Goal: Navigation & Orientation: Find specific page/section

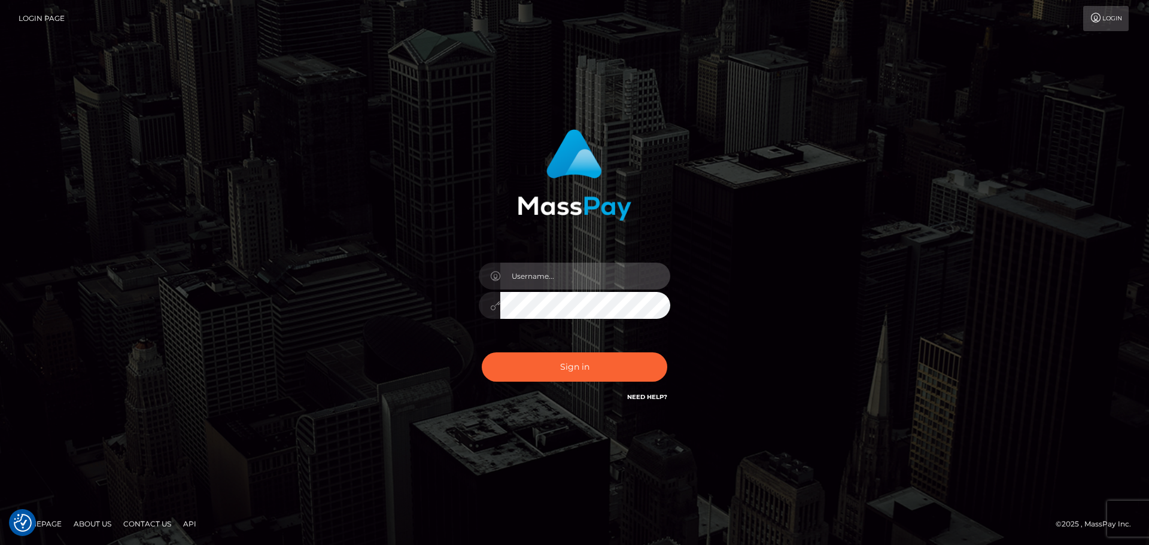
click at [565, 282] on input "text" at bounding box center [585, 276] width 170 height 27
type input "dan.onemp"
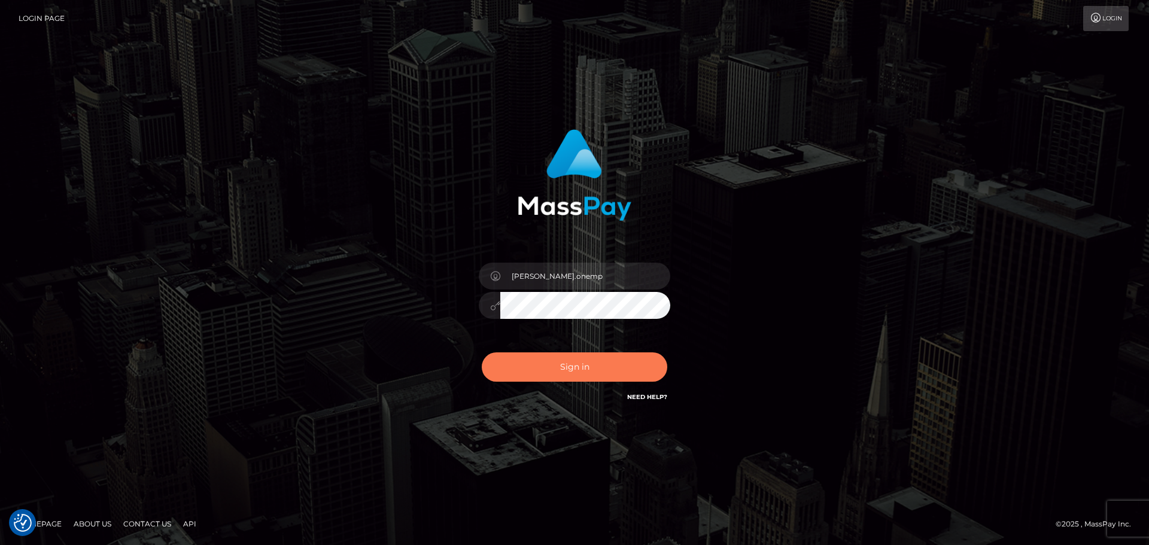
click at [584, 362] on button "Sign in" at bounding box center [574, 366] width 185 height 29
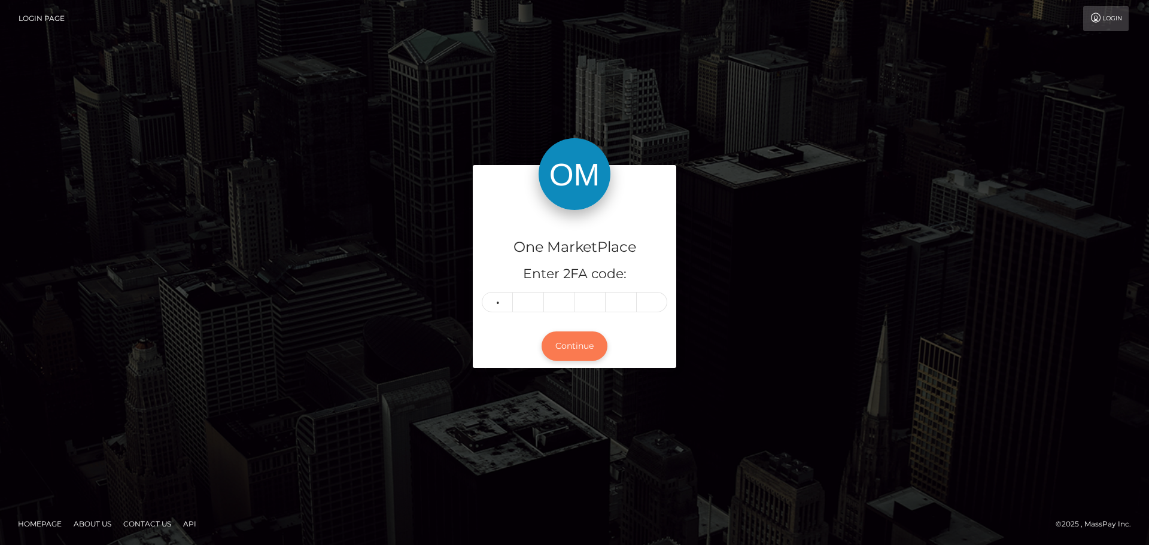
type input "2"
type input "0"
type input "5"
type input "2"
type input "8"
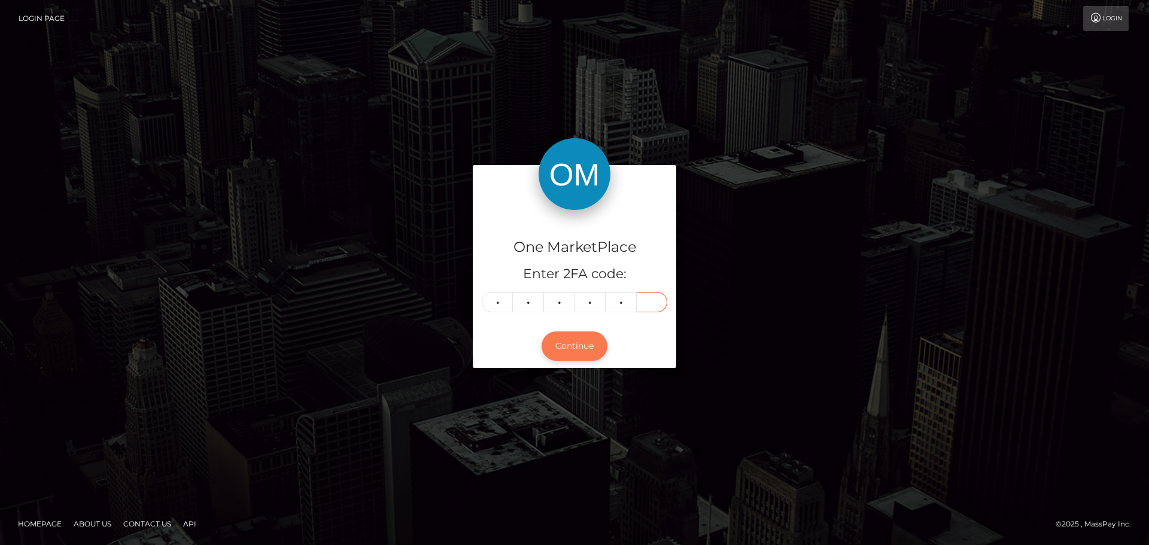
type input "1"
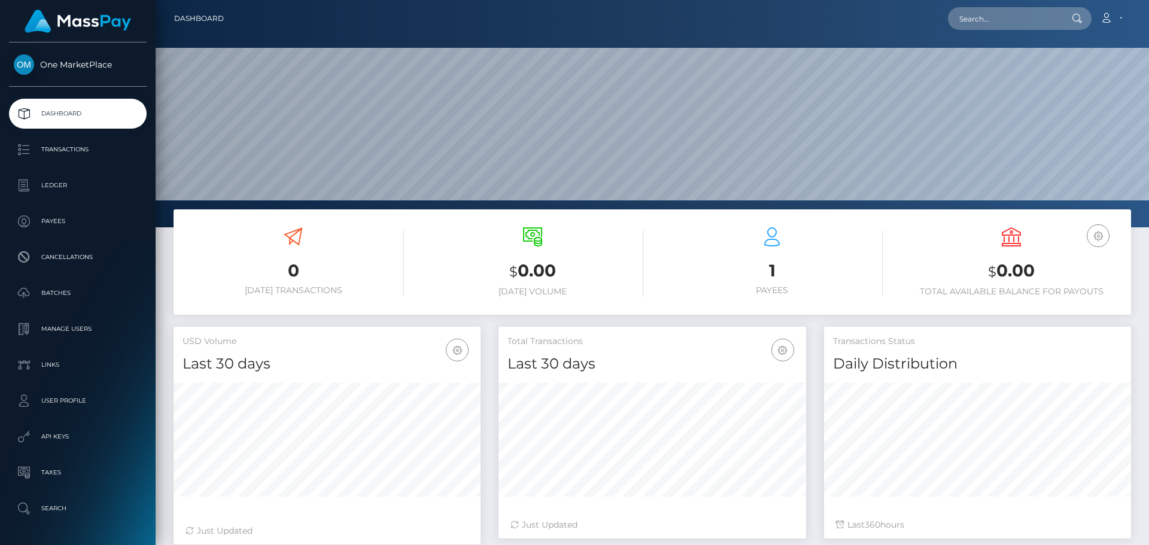
scroll to position [212, 307]
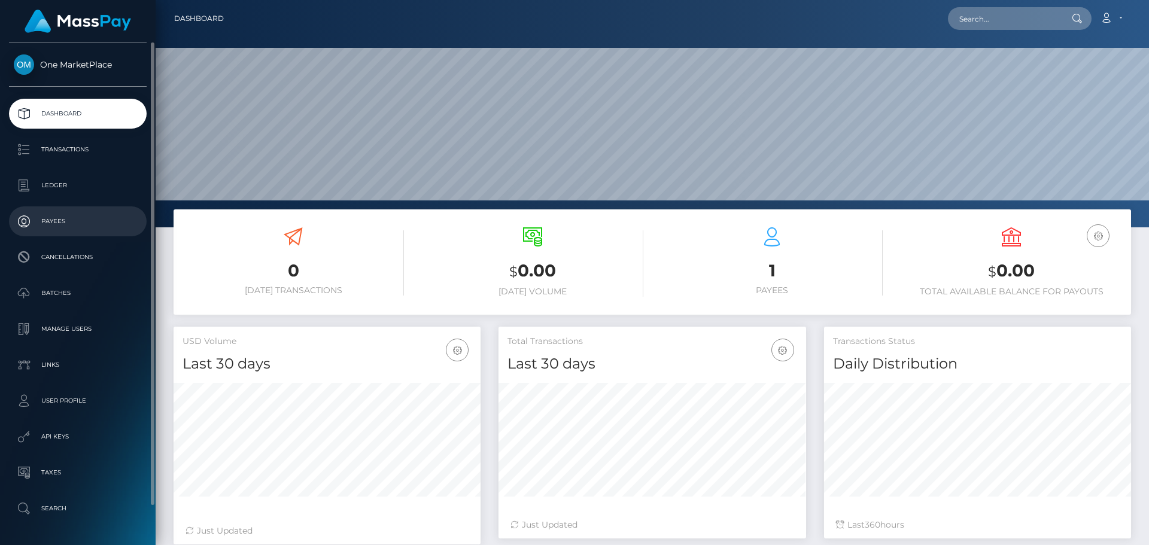
click at [62, 216] on p "Payees" at bounding box center [78, 221] width 128 height 18
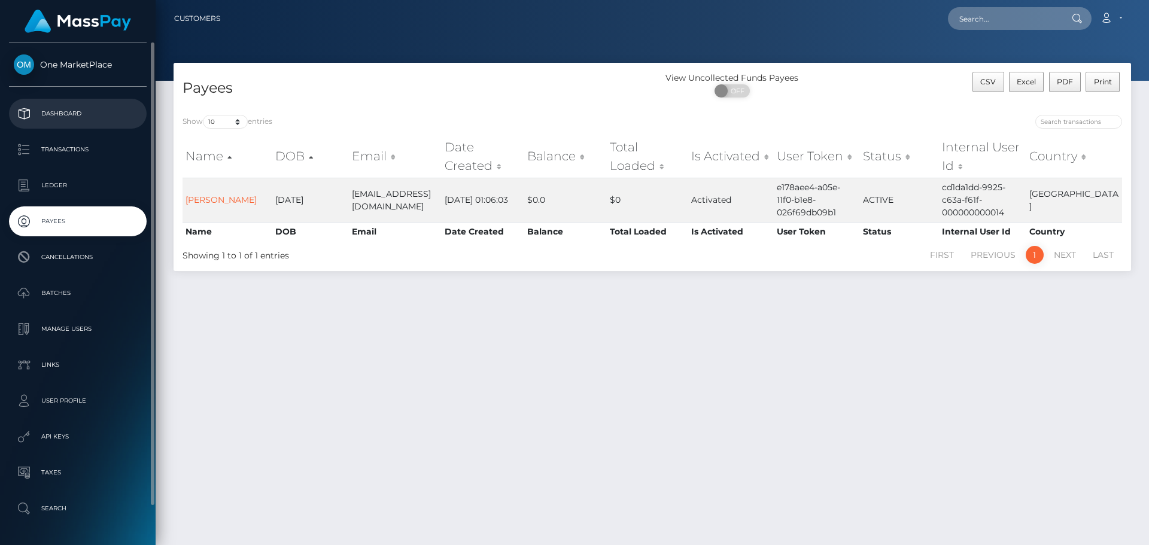
click at [74, 111] on p "Dashboard" at bounding box center [78, 114] width 128 height 18
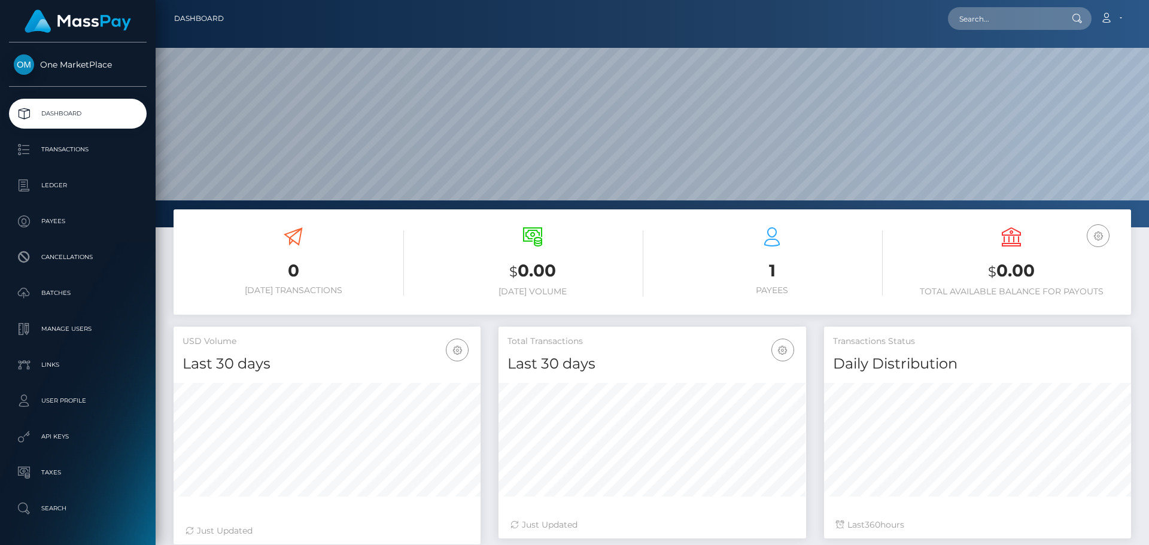
scroll to position [212, 307]
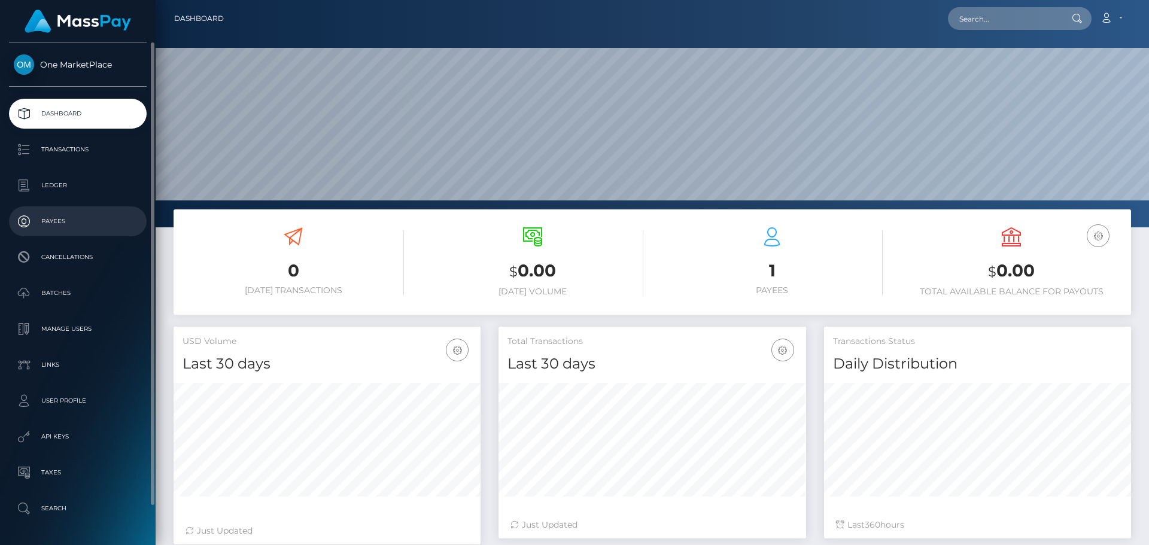
click at [69, 222] on p "Payees" at bounding box center [78, 221] width 128 height 18
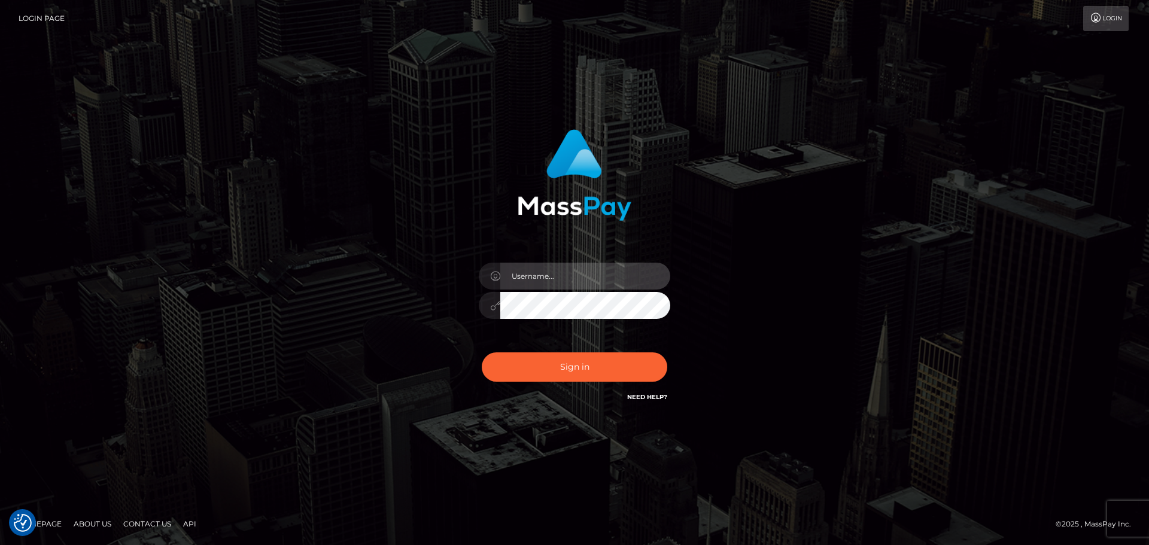
click at [564, 276] on input "text" at bounding box center [585, 276] width 170 height 27
type input "dan.onemp"
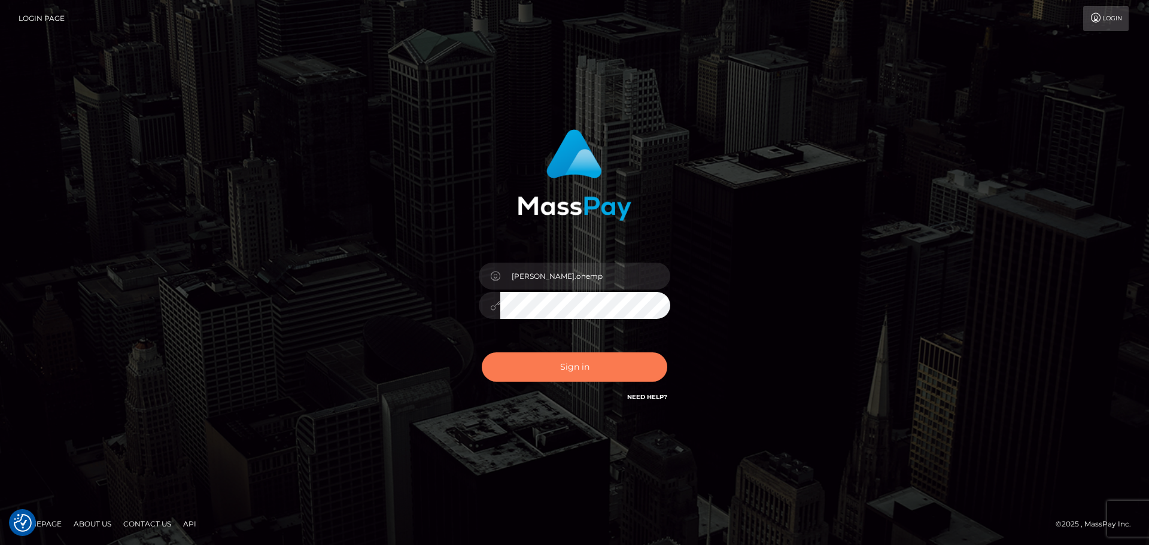
click at [578, 371] on button "Sign in" at bounding box center [574, 366] width 185 height 29
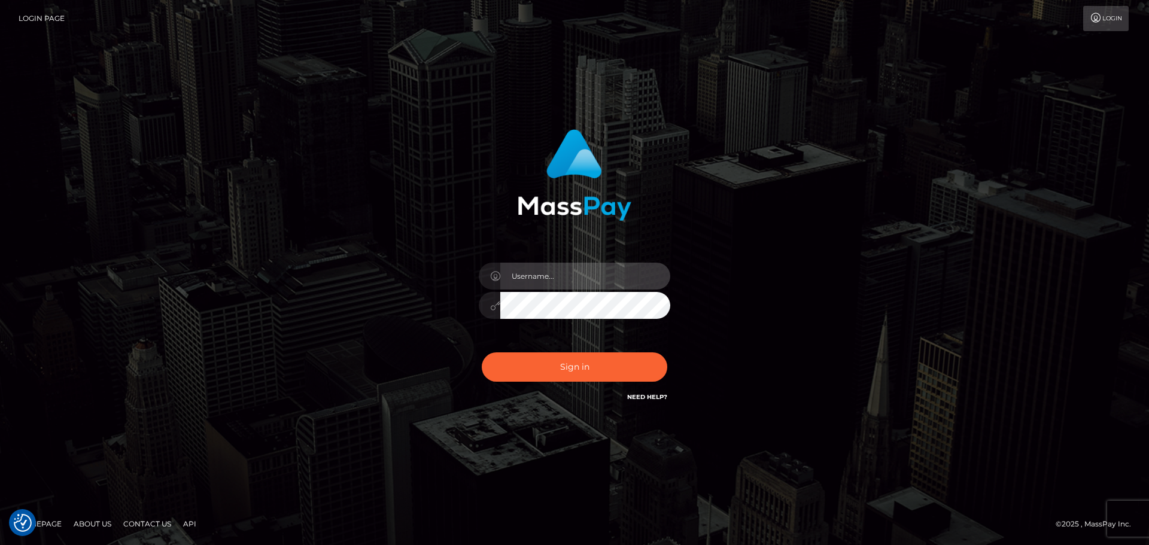
click at [580, 279] on input "text" at bounding box center [585, 276] width 170 height 27
type input "dan.onemp"
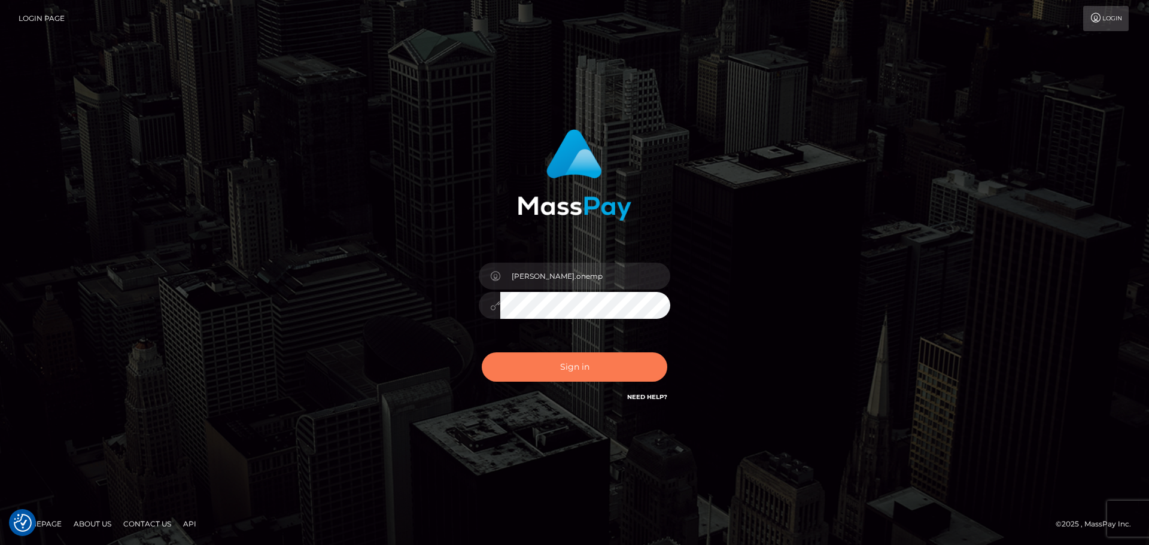
click at [572, 370] on button "Sign in" at bounding box center [574, 366] width 185 height 29
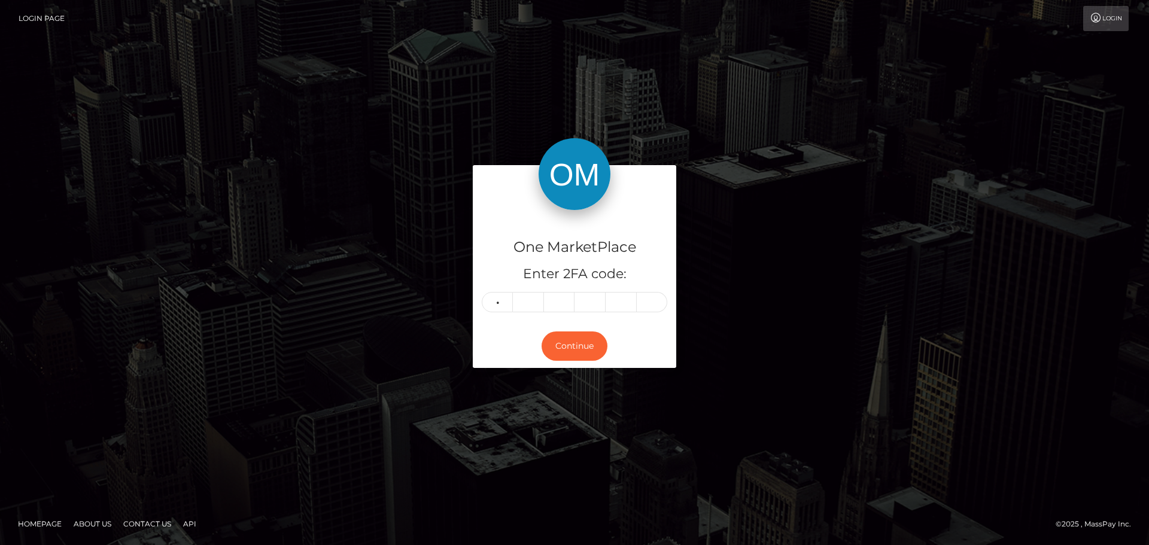
type input "6"
type input "4"
type input "8"
type input "7"
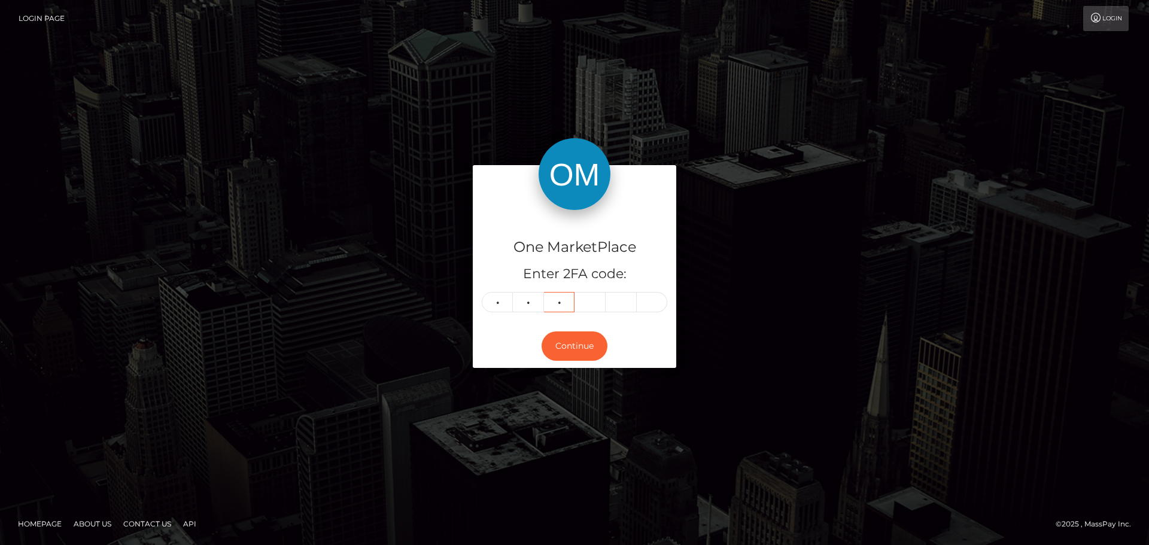
type input "0"
type input "4"
type input "0"
type input "8"
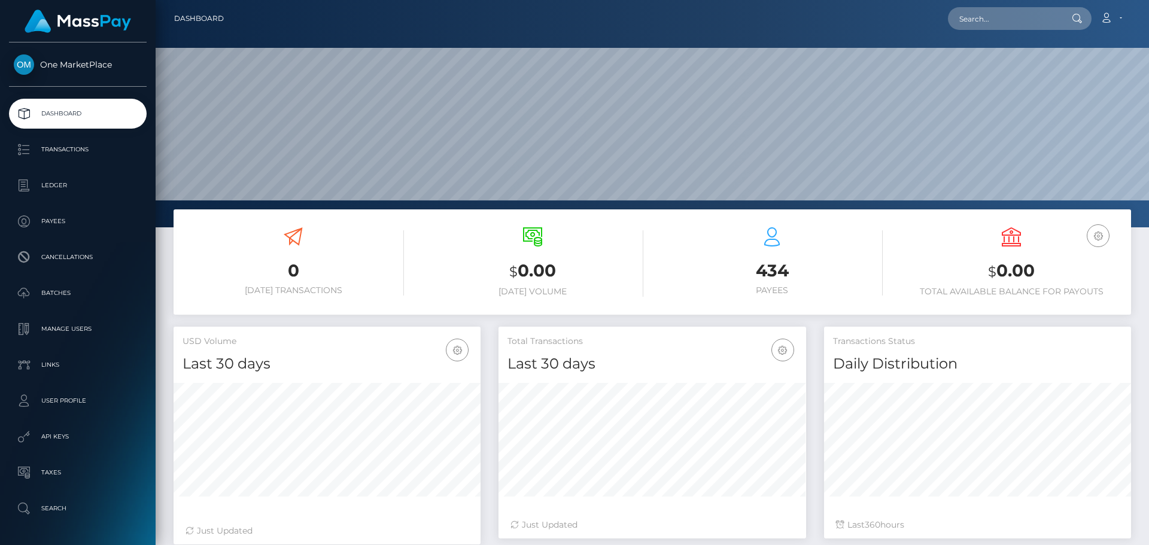
scroll to position [212, 307]
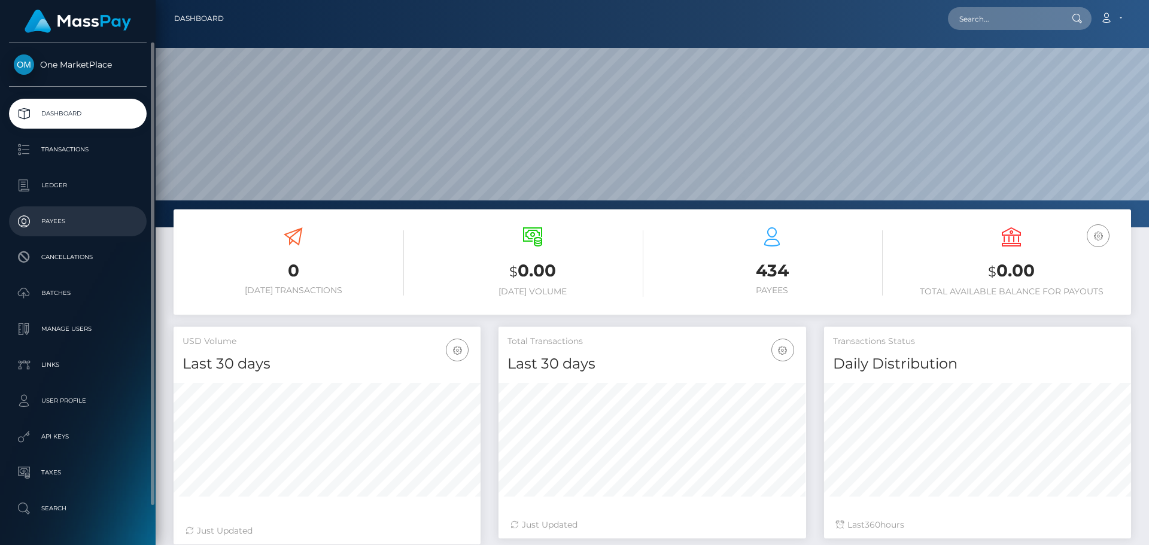
click at [60, 223] on p "Payees" at bounding box center [78, 221] width 128 height 18
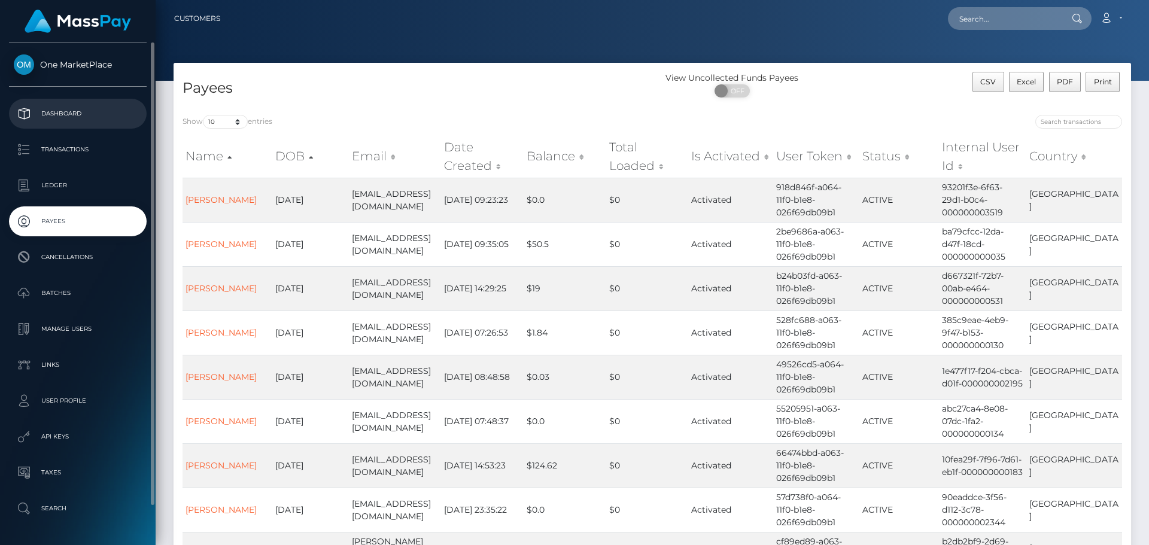
click at [66, 119] on p "Dashboard" at bounding box center [78, 114] width 128 height 18
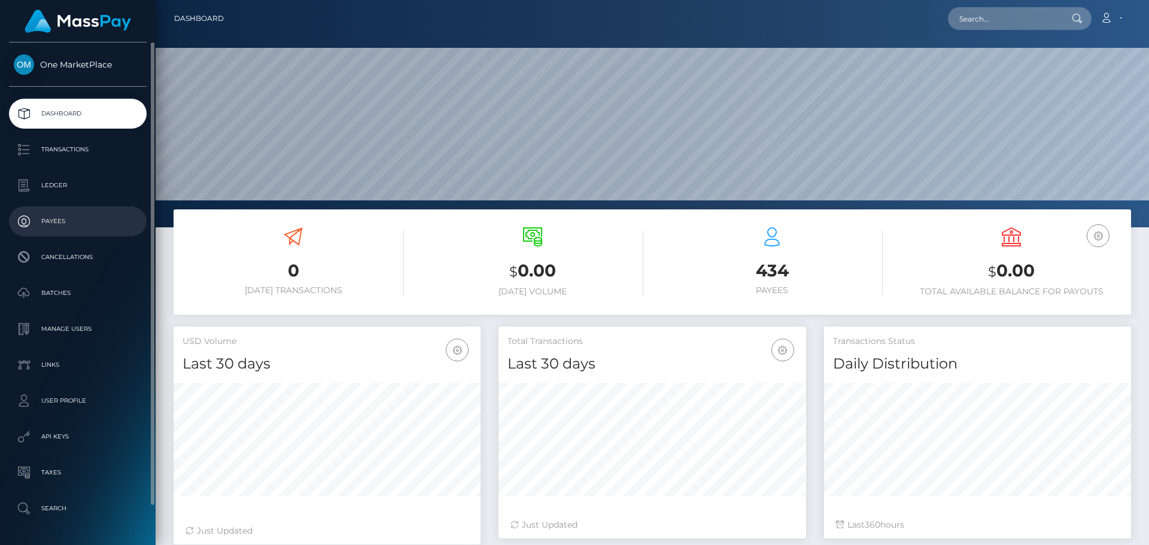
click at [63, 218] on p "Payees" at bounding box center [78, 221] width 128 height 18
